Goal: Task Accomplishment & Management: Use online tool/utility

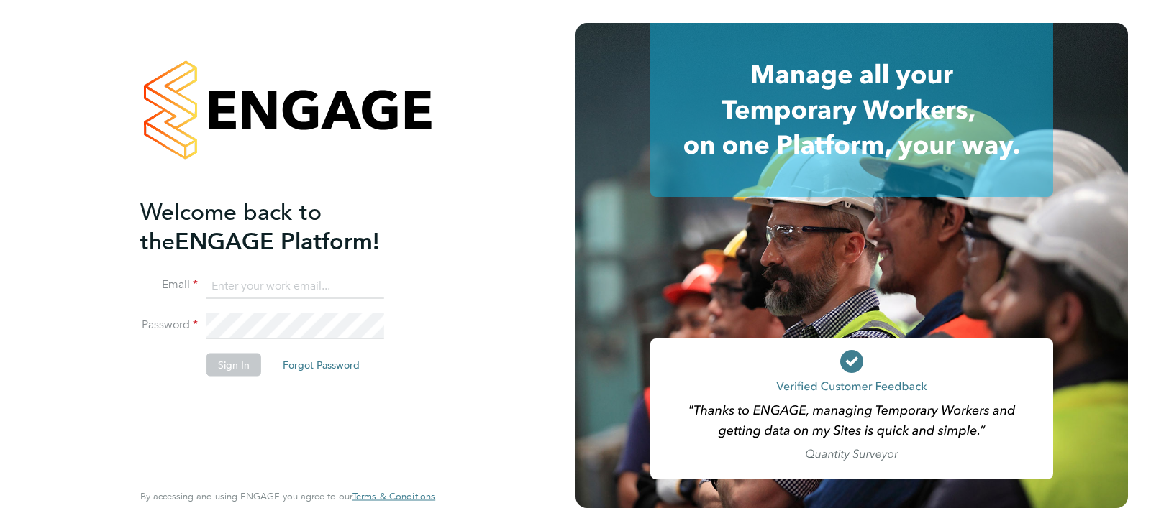
type input "vistry@caval.co.uk"
click at [243, 359] on button "Sign In" at bounding box center [233, 364] width 55 height 23
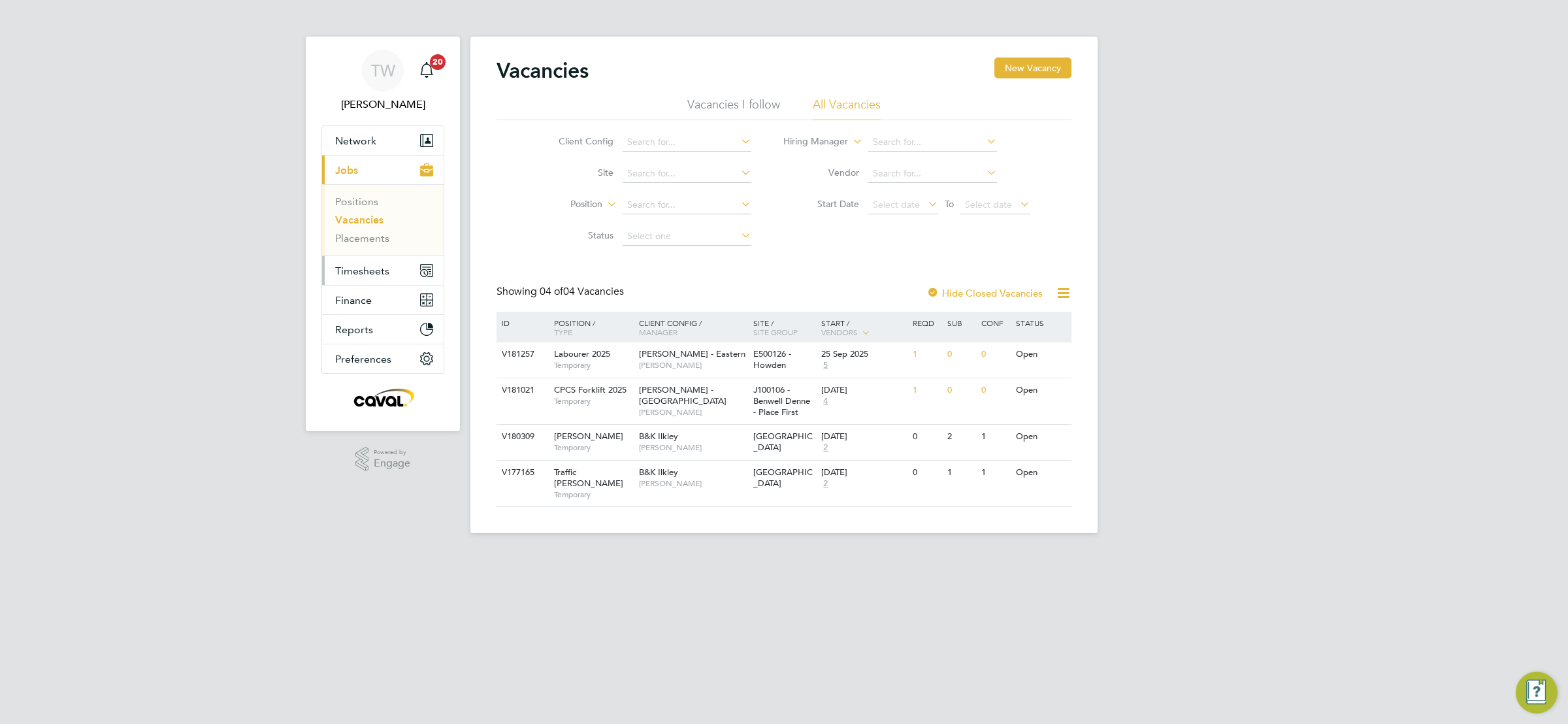
click at [359, 269] on span "Timesheets" at bounding box center [362, 271] width 55 height 13
click at [353, 233] on link "Timesheets" at bounding box center [362, 231] width 55 height 13
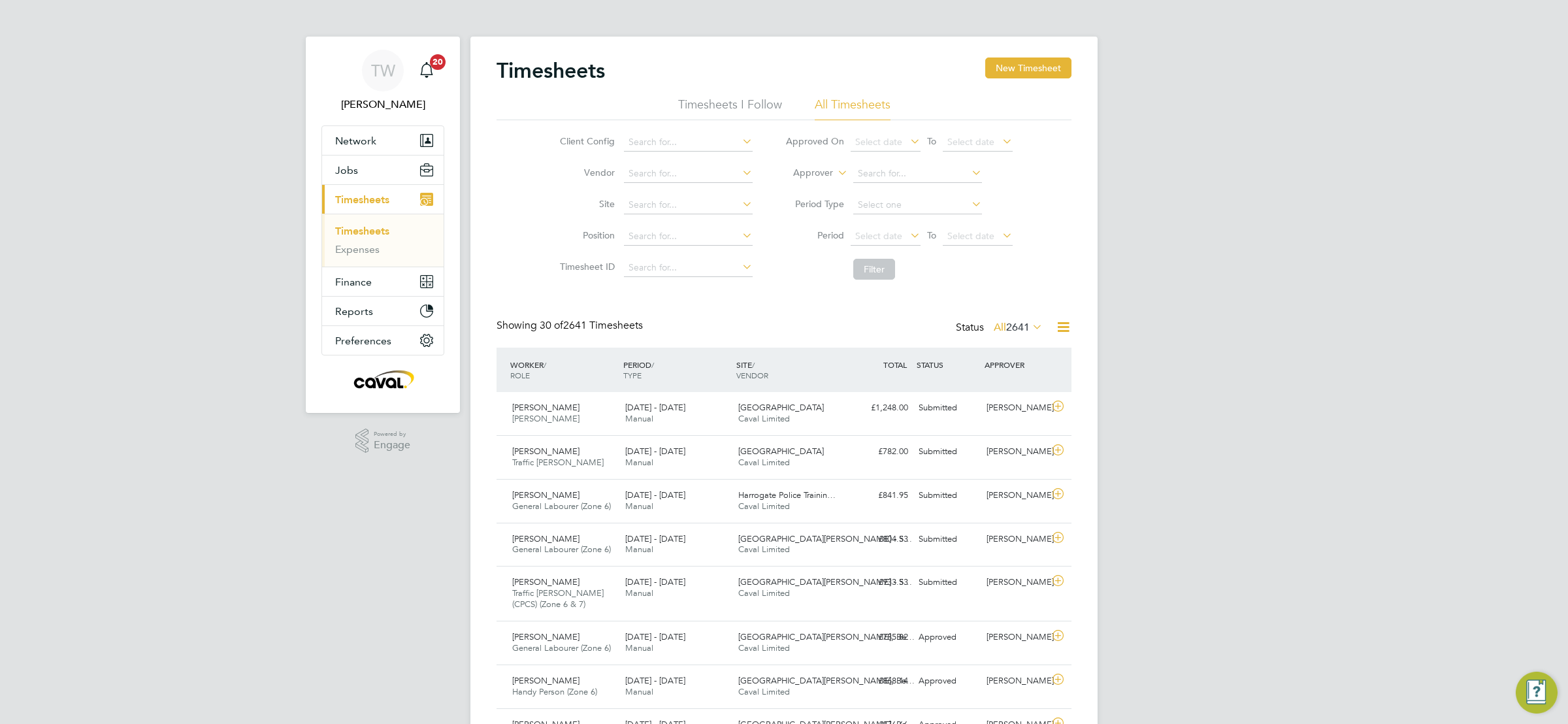
click at [904, 233] on span "Select date" at bounding box center [885, 236] width 70 height 17
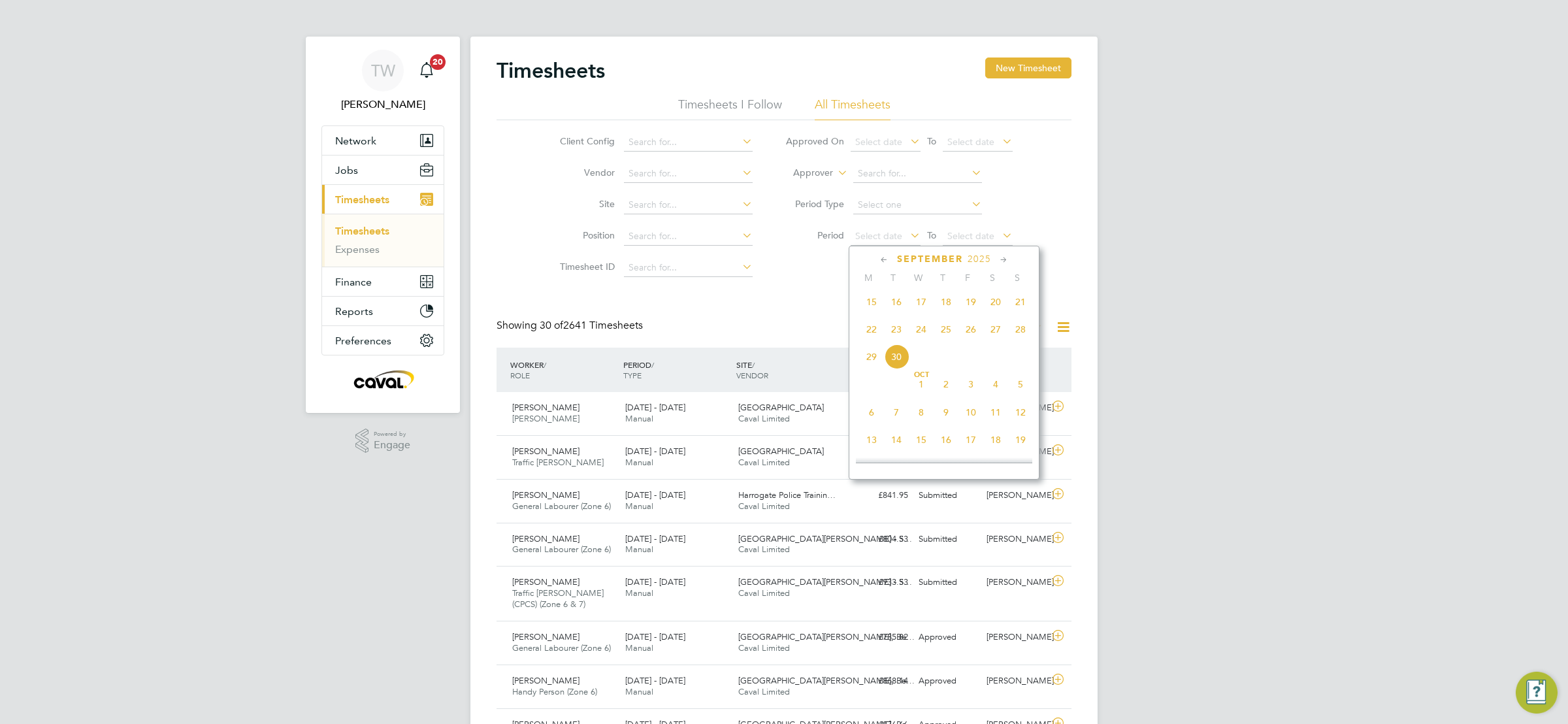
click at [873, 333] on span "22" at bounding box center [871, 329] width 25 height 25
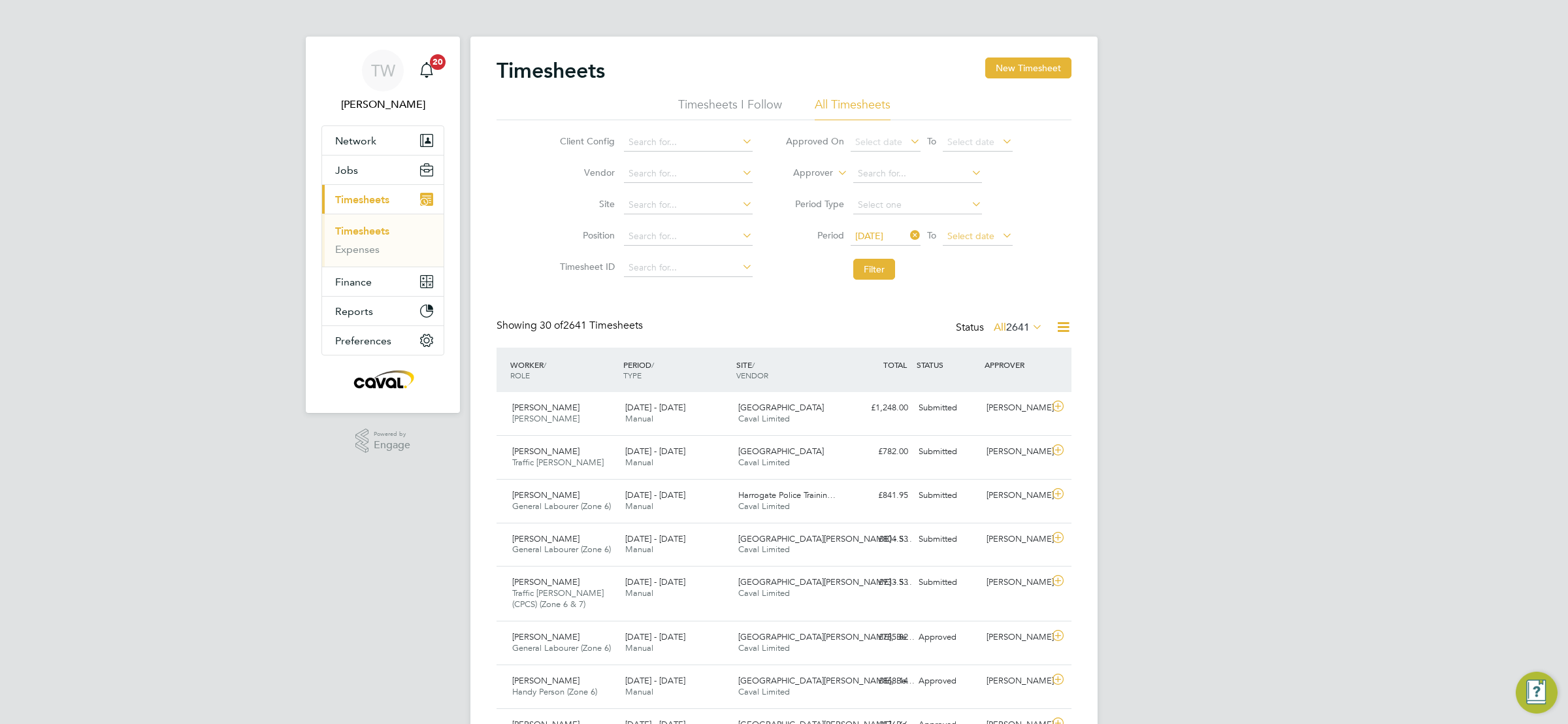
click at [985, 233] on span "Select date" at bounding box center [971, 235] width 47 height 12
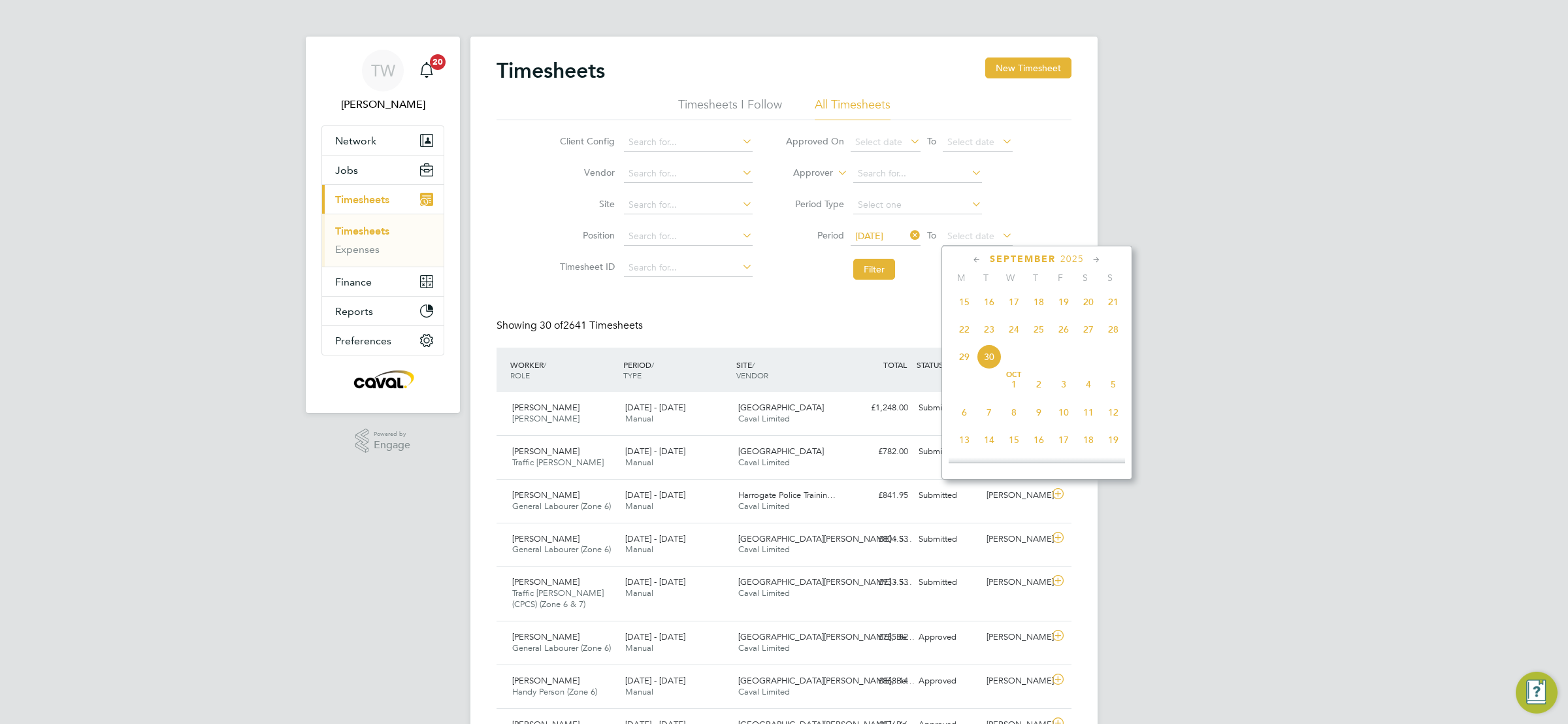
click at [1113, 333] on span "28" at bounding box center [1113, 329] width 25 height 25
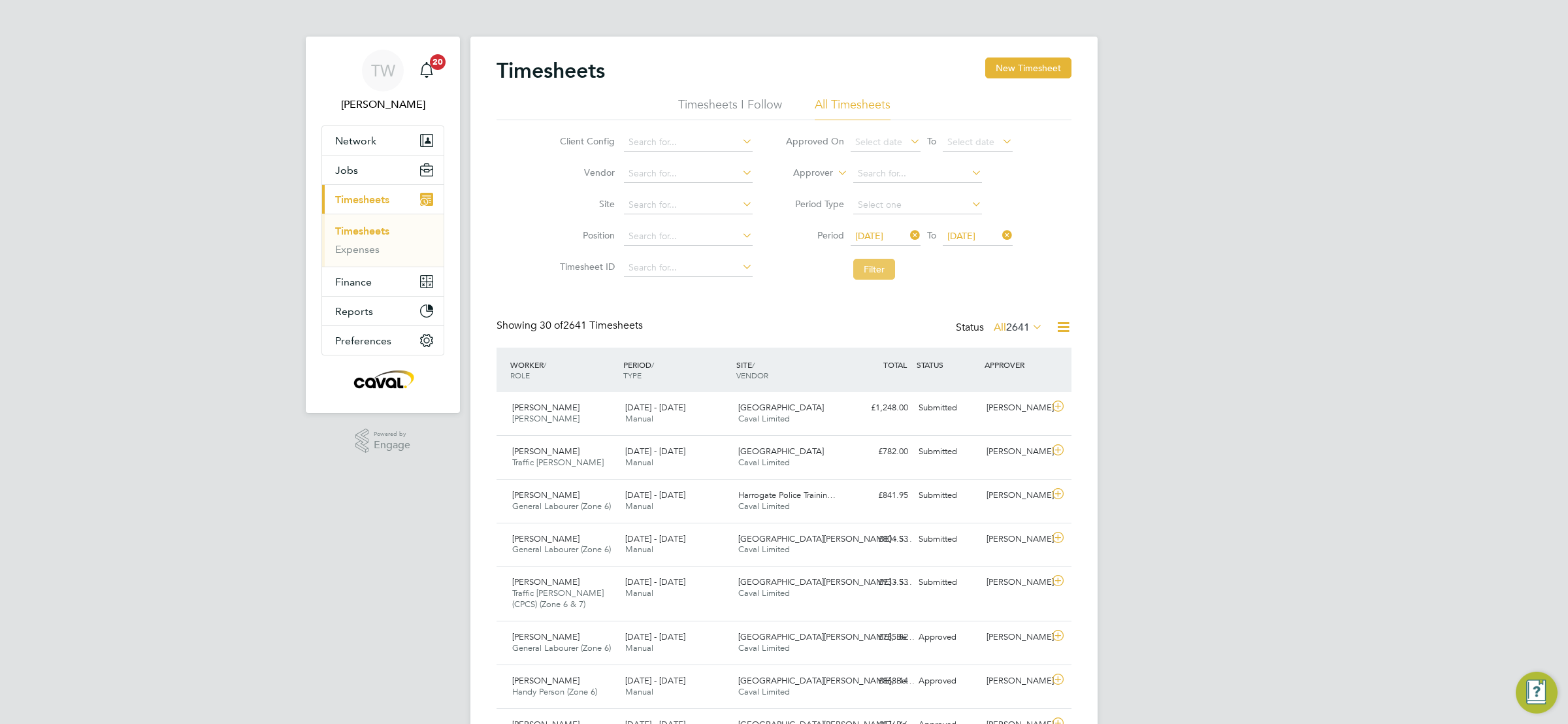
click at [874, 271] on button "Filter" at bounding box center [874, 269] width 42 height 21
click at [1315, 301] on div "TW [PERSON_NAME] Notifications 20 Applications: Network Team Members Businesses…" at bounding box center [784, 503] width 1568 height 1007
